Goal: Entertainment & Leisure: Consume media (video, audio)

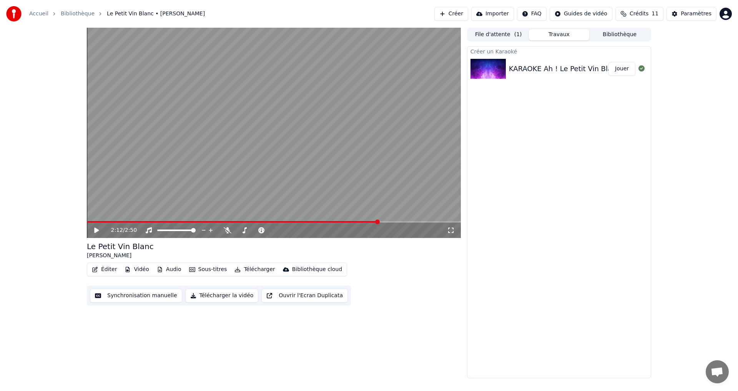
click at [468, 11] on button "Créer" at bounding box center [451, 14] width 34 height 14
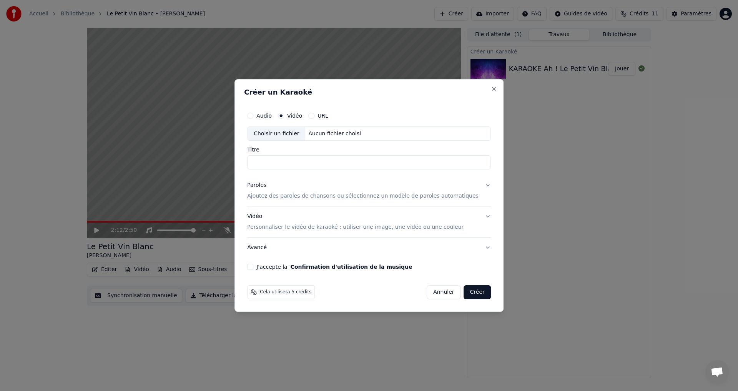
click at [253, 116] on button "Audio" at bounding box center [250, 116] width 6 height 6
click at [286, 133] on div "Choisir un fichier" at bounding box center [277, 134] width 58 height 14
type input "**********"
click at [318, 197] on p "Ajoutez des paroles de chansons ou sélectionnez un modèle de paroles automatiqu…" at bounding box center [362, 197] width 231 height 8
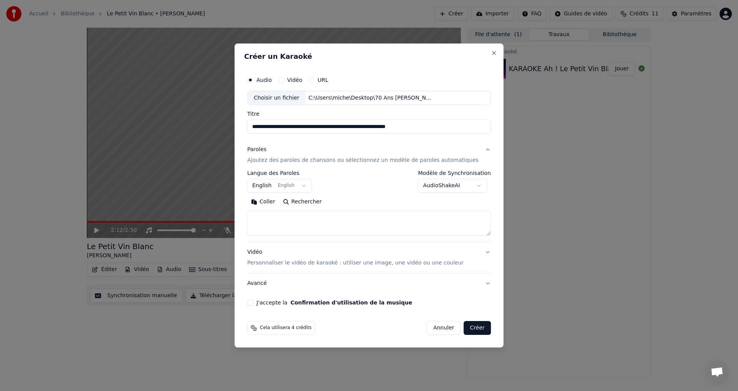
click at [310, 185] on button "English English" at bounding box center [279, 186] width 65 height 14
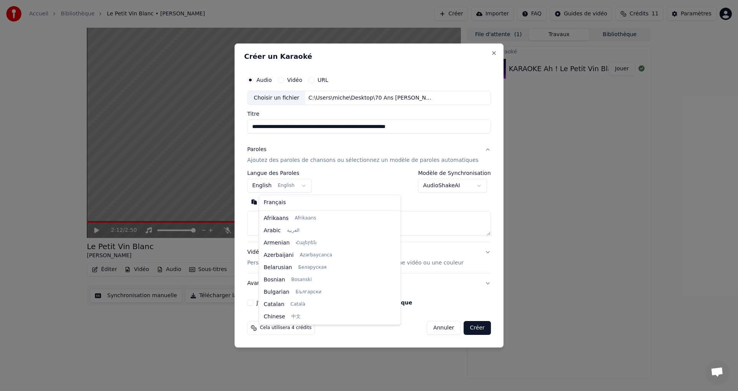
scroll to position [62, 0]
select select "**"
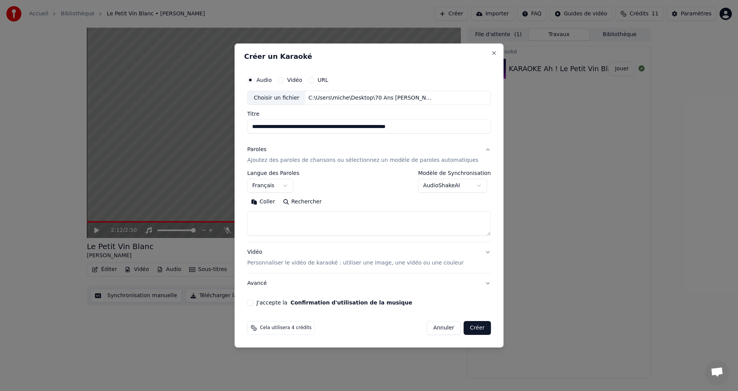
click at [281, 214] on textarea at bounding box center [369, 223] width 244 height 25
click at [272, 203] on button "Coller" at bounding box center [263, 202] width 32 height 12
click at [439, 262] on p "Personnaliser le vidéo de karaoké : utiliser une image, une vidéo ou une couleur" at bounding box center [355, 263] width 216 height 8
type textarea "**********"
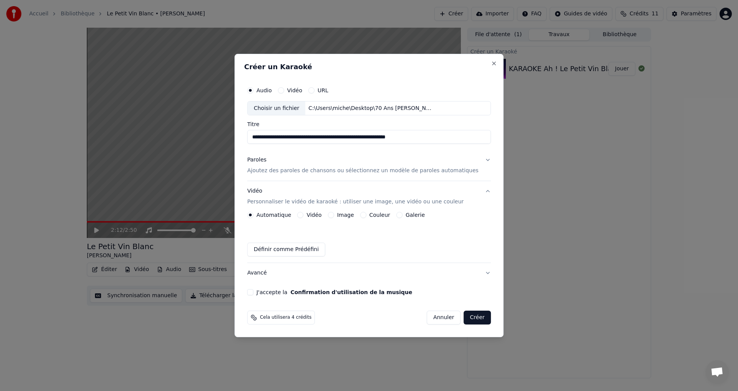
click at [366, 214] on button "Couleur" at bounding box center [363, 215] width 6 height 6
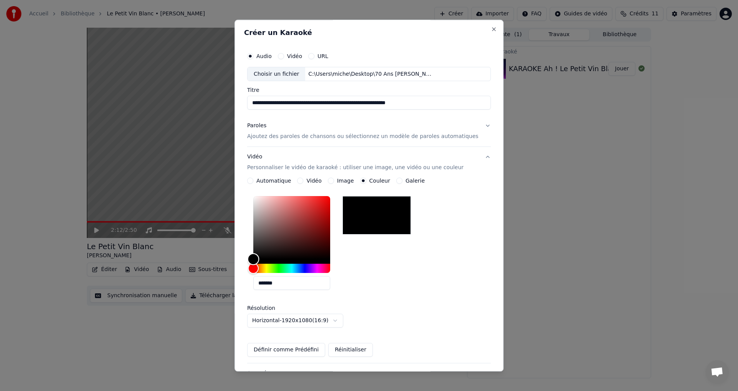
type input "*******"
click at [310, 231] on div "Color" at bounding box center [291, 227] width 77 height 63
click at [419, 180] on label "Galerie" at bounding box center [415, 180] width 19 height 5
click at [403, 180] on button "Galerie" at bounding box center [399, 181] width 6 height 6
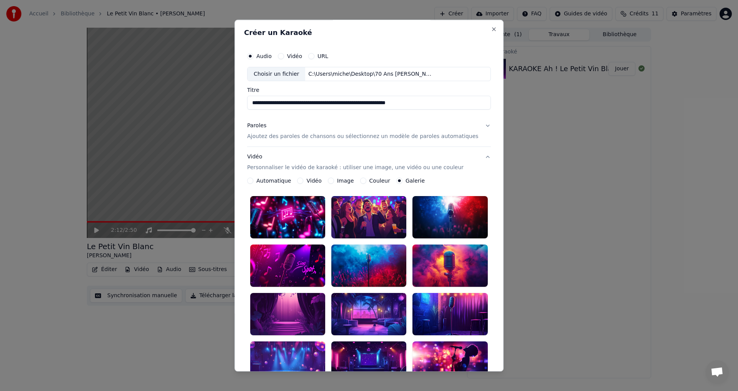
click at [293, 298] on div at bounding box center [287, 314] width 75 height 42
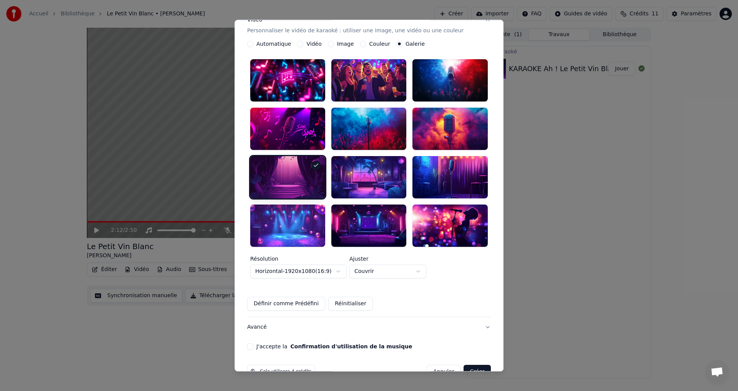
scroll to position [140, 0]
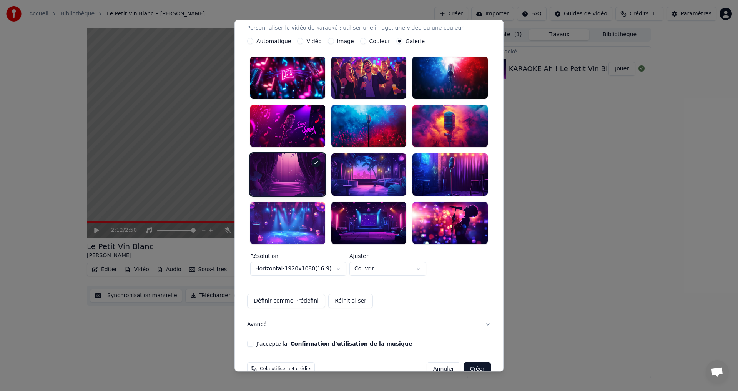
click at [253, 341] on button "J'accepte la Confirmation d'utilisation de la musique" at bounding box center [250, 344] width 6 height 6
click at [464, 362] on button "Créer" at bounding box center [477, 369] width 27 height 14
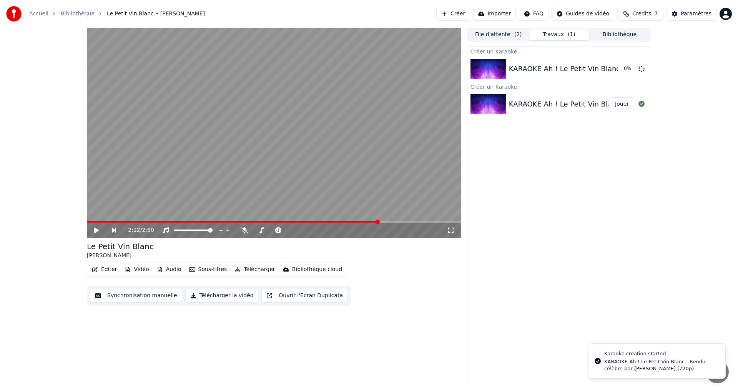
scroll to position [0, 0]
click at [501, 103] on img at bounding box center [488, 104] width 35 height 20
click at [491, 68] on img at bounding box center [488, 69] width 35 height 20
click at [500, 34] on button "File d'attente ( 2 )" at bounding box center [498, 34] width 61 height 11
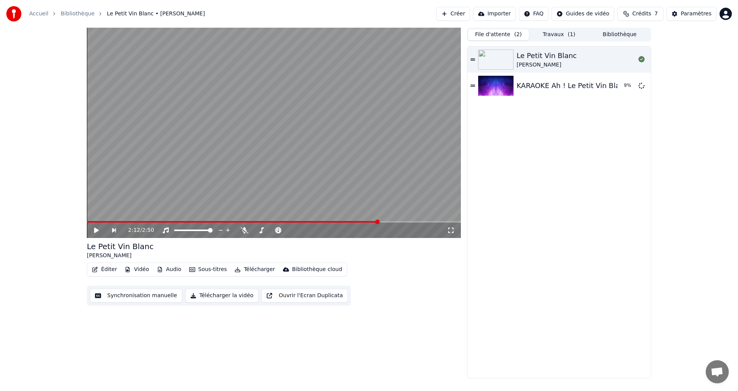
click at [495, 59] on img at bounding box center [495, 60] width 35 height 20
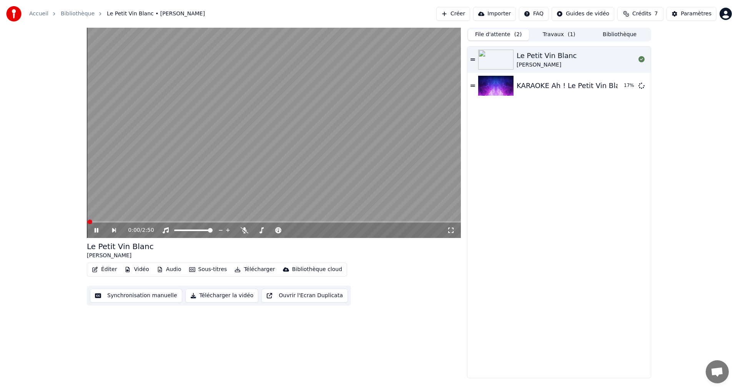
click at [98, 229] on icon at bounding box center [97, 230] width 4 height 5
click at [106, 269] on button "Éditer" at bounding box center [104, 269] width 31 height 11
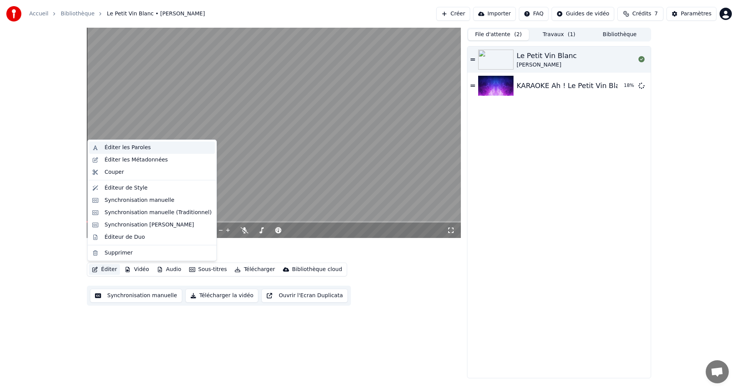
click at [134, 146] on div "Éditer les Paroles" at bounding box center [128, 148] width 46 height 8
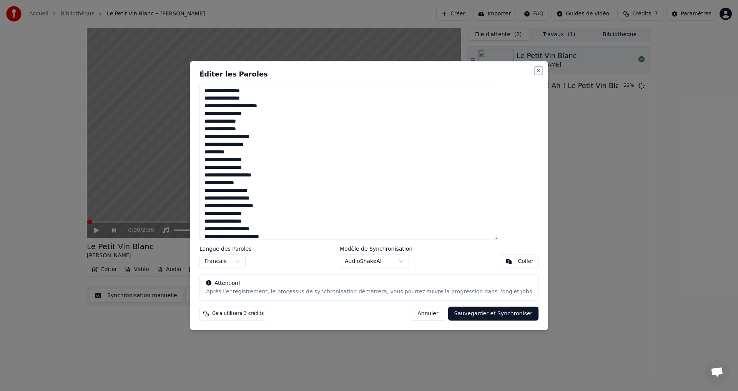
click at [536, 69] on button "Close" at bounding box center [539, 70] width 6 height 6
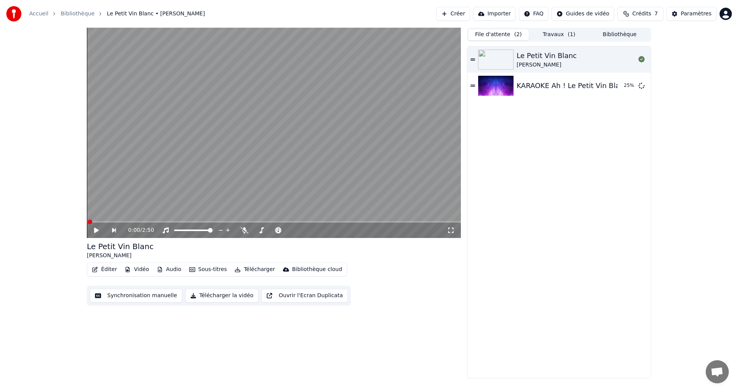
click at [138, 294] on button "Synchronisation manuelle" at bounding box center [136, 296] width 92 height 14
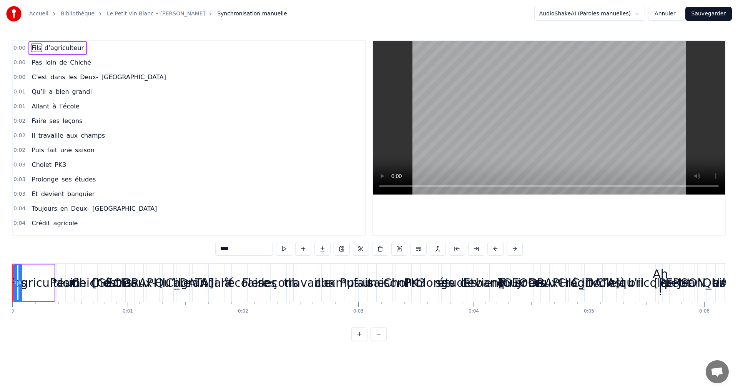
drag, startPoint x: 77, startPoint y: 53, endPoint x: 80, endPoint y: 81, distance: 27.8
click at [80, 81] on div "0:00 Fils d’agriculteur 0:00 Pas loin de Chiché 0:00 C’est dans les [GEOGRAPHIC…" at bounding box center [189, 138] width 354 height 196
click at [167, 105] on div "0:01 Allant à l’école" at bounding box center [189, 106] width 352 height 15
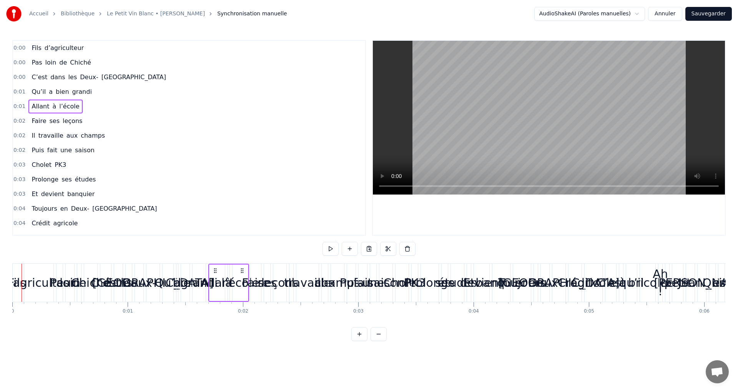
click at [54, 47] on span "d’agriculteur" at bounding box center [64, 47] width 41 height 9
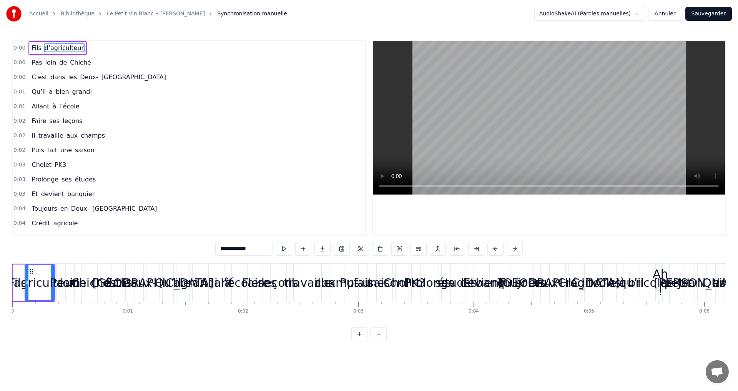
click at [19, 48] on span "0:00" at bounding box center [19, 48] width 12 height 8
drag, startPoint x: 17, startPoint y: 294, endPoint x: 87, endPoint y: 301, distance: 69.9
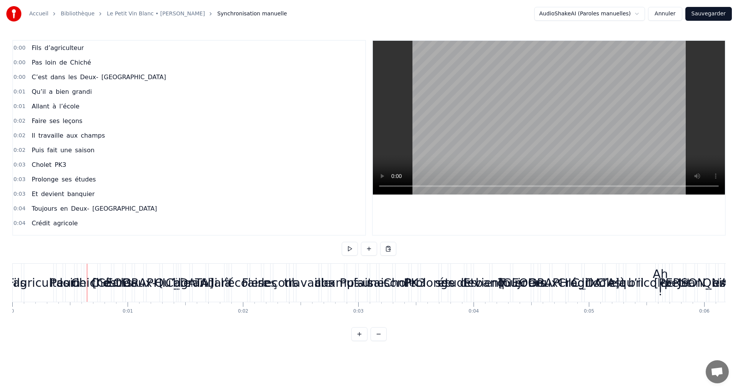
click at [671, 11] on button "Annuler" at bounding box center [665, 14] width 34 height 14
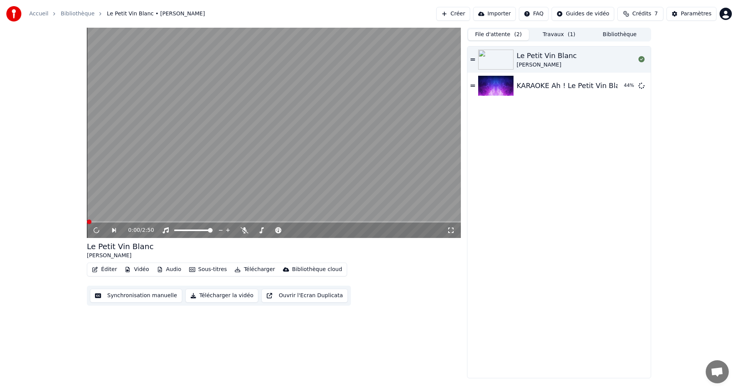
click at [105, 270] on button "Éditer" at bounding box center [104, 269] width 31 height 11
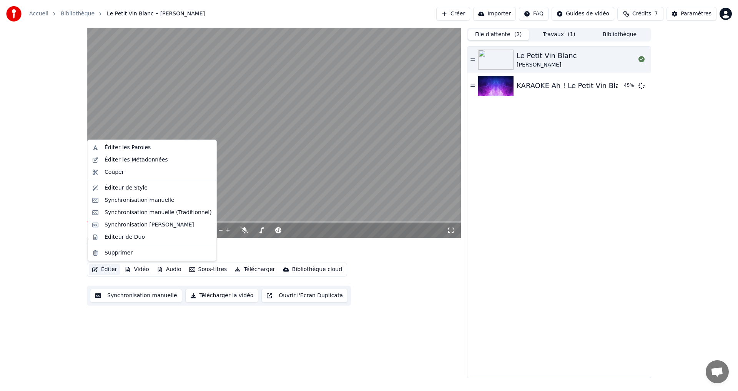
click at [213, 175] on video at bounding box center [274, 133] width 374 height 210
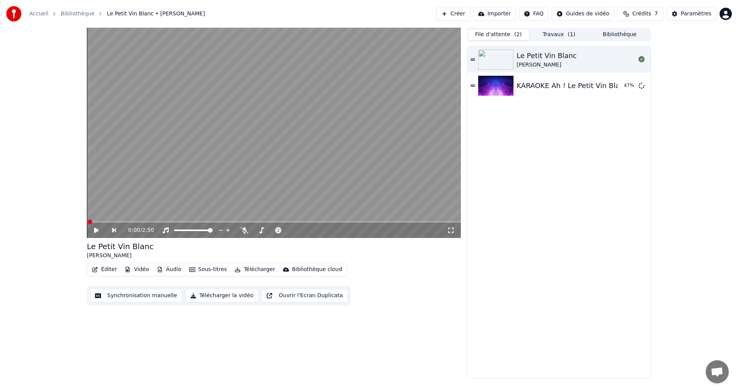
click at [205, 268] on button "Sous-titres" at bounding box center [208, 269] width 44 height 11
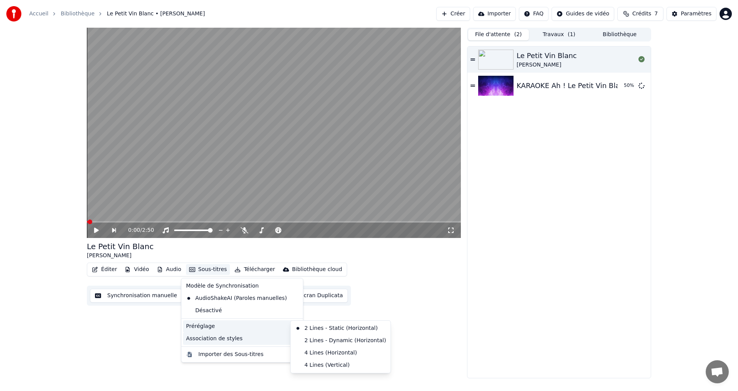
drag, startPoint x: 276, startPoint y: 328, endPoint x: 274, endPoint y: 339, distance: 11.0
click at [274, 339] on div "Modèle de Synchronisation AudioShakeAI (Paroles manuelles) Désactivé Préréglage…" at bounding box center [242, 320] width 122 height 85
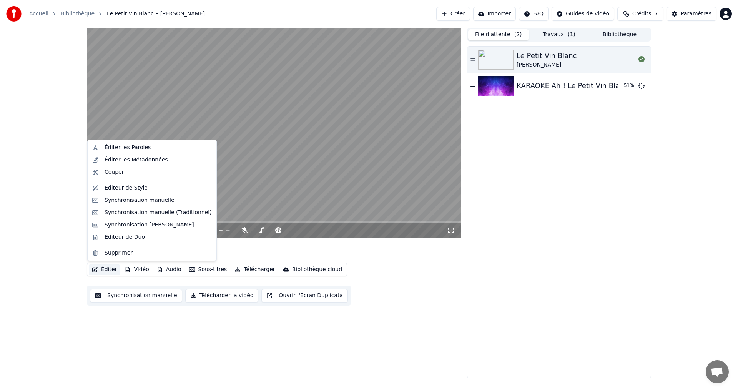
click at [108, 268] on button "Éditer" at bounding box center [104, 269] width 31 height 11
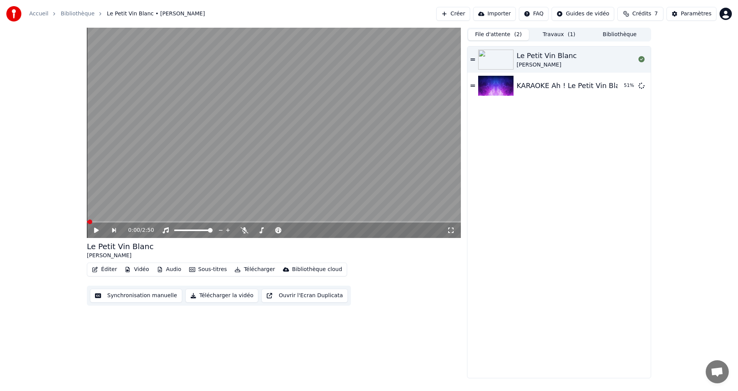
click at [106, 269] on button "Éditer" at bounding box center [104, 269] width 31 height 11
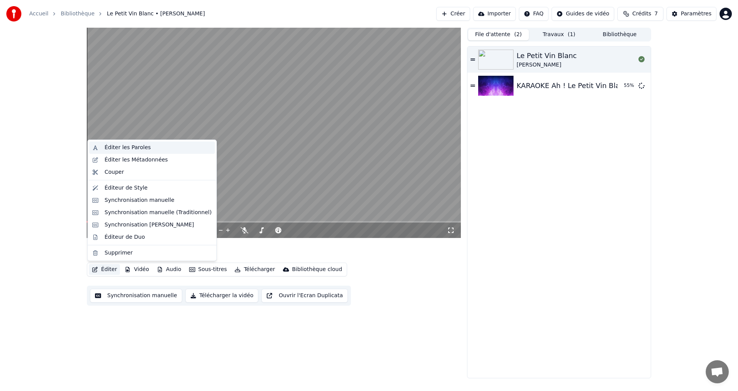
click at [140, 146] on div "Éditer les Paroles" at bounding box center [128, 148] width 46 height 8
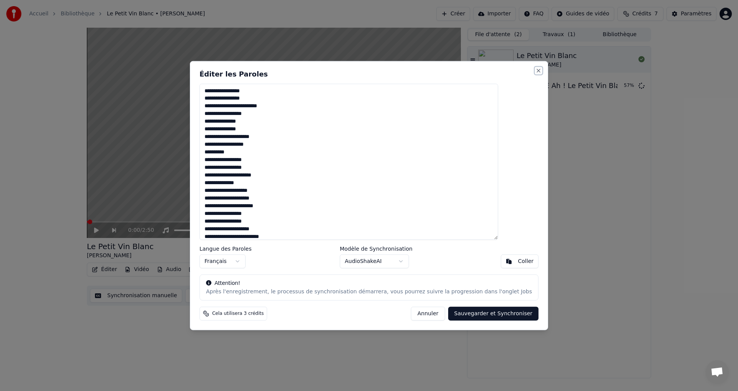
click at [536, 67] on button "Close" at bounding box center [539, 70] width 6 height 6
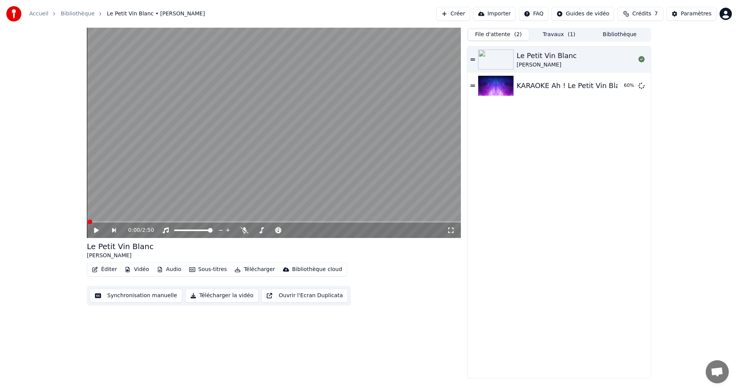
click at [473, 59] on icon at bounding box center [473, 59] width 5 height 2
click at [114, 230] on icon at bounding box center [114, 230] width 4 height 5
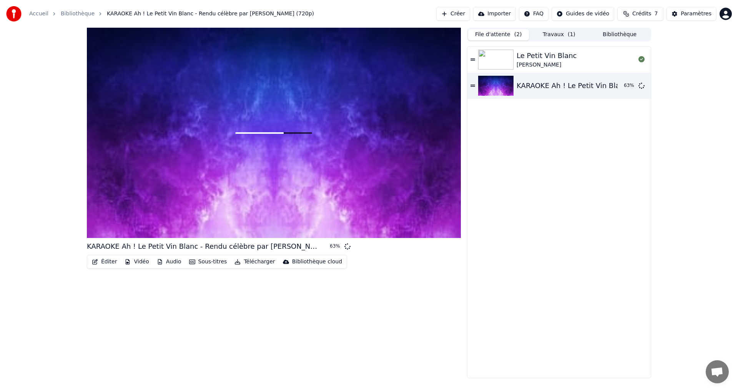
click at [103, 220] on div at bounding box center [274, 133] width 374 height 210
click at [102, 234] on div at bounding box center [274, 133] width 374 height 210
click at [697, 13] on div "Paramètres" at bounding box center [696, 14] width 31 height 8
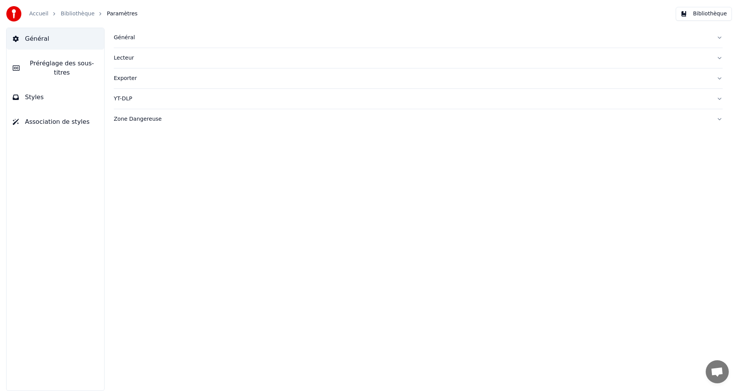
click at [48, 62] on span "Préréglage des sous-titres" at bounding box center [62, 68] width 72 height 18
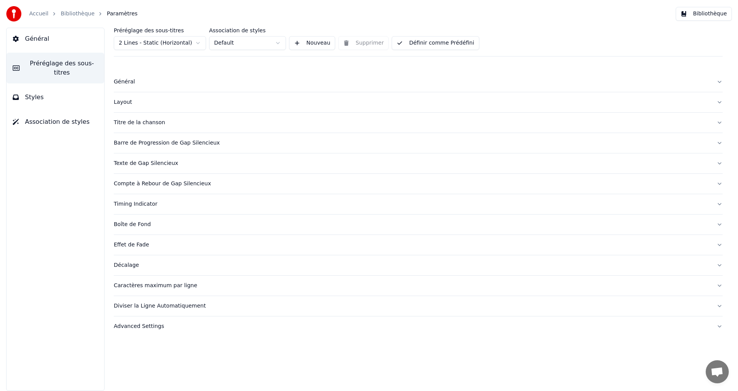
click at [40, 14] on link "Accueil" at bounding box center [38, 14] width 19 height 8
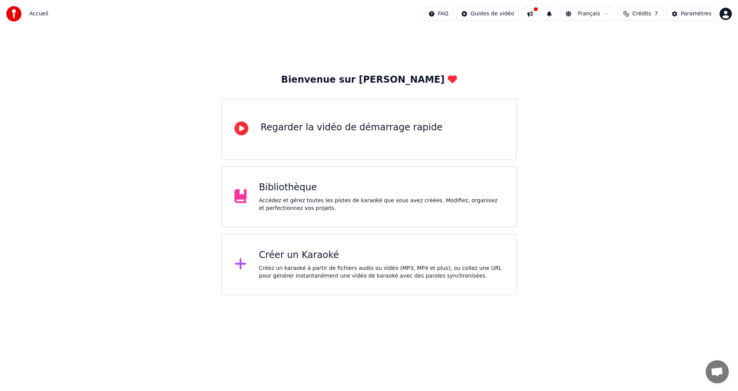
click at [538, 14] on button at bounding box center [530, 14] width 16 height 14
click at [589, 213] on div "Bienvenue sur Youka Regarder la vidéo de démarrage rapide Bibliothèque Accédez …" at bounding box center [369, 162] width 738 height 268
click at [316, 188] on div "Bibliothèque" at bounding box center [381, 187] width 245 height 12
